Goal: Check status: Check status

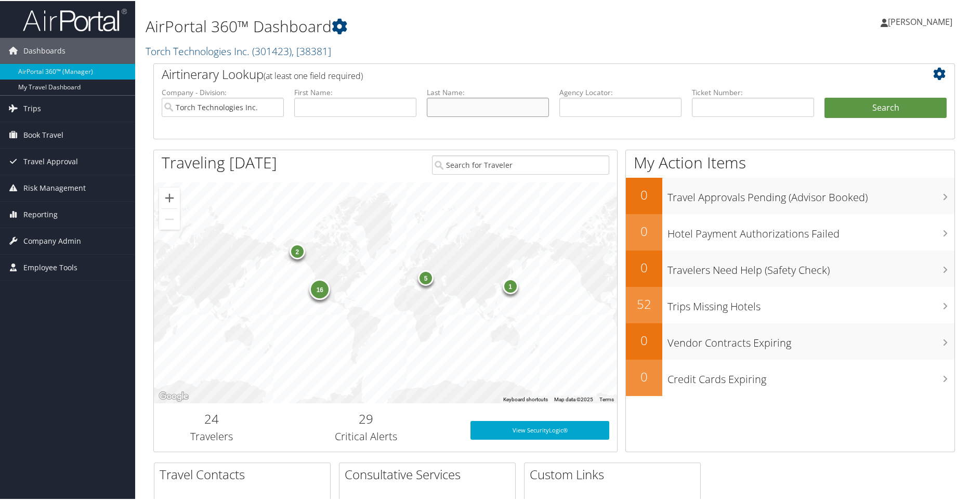
click at [472, 100] on input "text" at bounding box center [488, 106] width 122 height 19
type input "[PERSON_NAME]"
click at [875, 105] on button "Search" at bounding box center [885, 107] width 122 height 21
